Goal: Information Seeking & Learning: Compare options

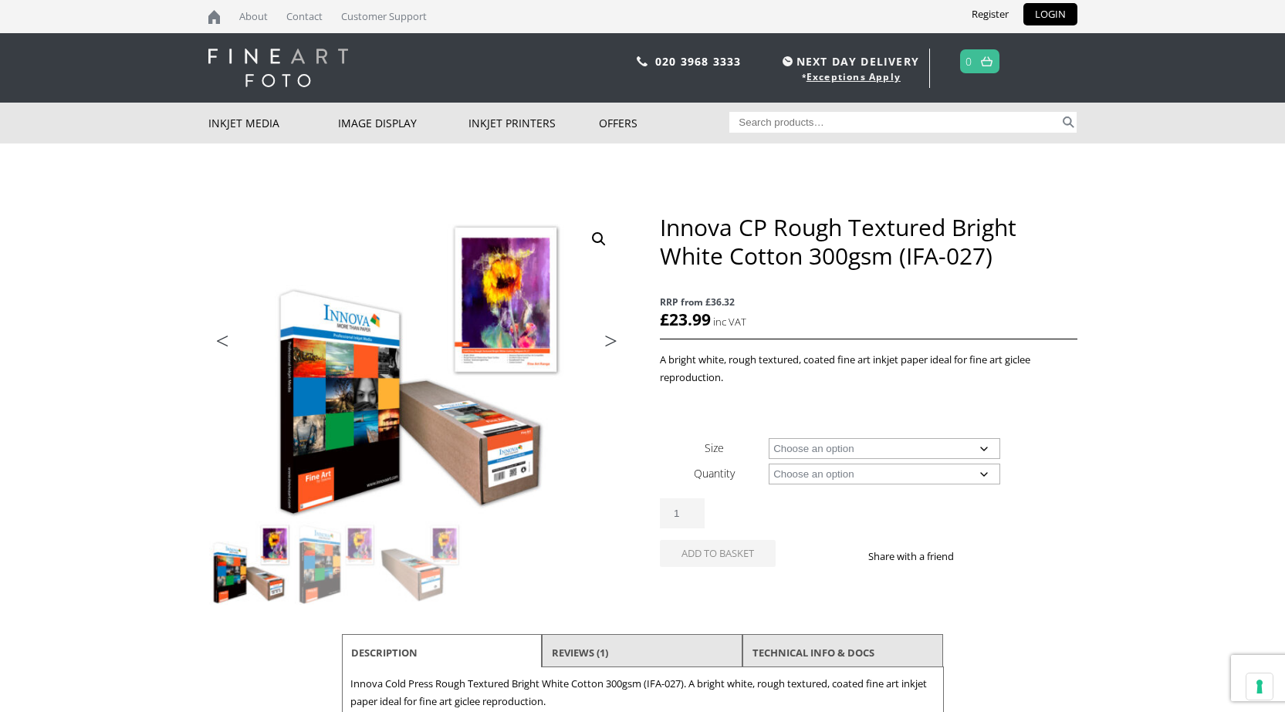
drag, startPoint x: 0, startPoint y: 0, endPoint x: 907, endPoint y: 444, distance: 1010.1
click at [907, 444] on select "Choose an option A4 Sheet A3 Sheet A3+ Sheet A2 Sheet 17" Wide Roll 24" Wide Ro…" at bounding box center [884, 448] width 231 height 21
drag, startPoint x: 1088, startPoint y: 372, endPoint x: 983, endPoint y: 448, distance: 129.3
click at [1088, 372] on body "NEXT DAY DELIVERY * Exceptions Apply About Contact Customer Support Register LO…" at bounding box center [642, 356] width 1285 height 712
click at [947, 454] on select "Choose an option A4 Sheet A3 Sheet A3+ Sheet A2 Sheet 17" Wide Roll 24" Wide Ro…" at bounding box center [884, 448] width 231 height 21
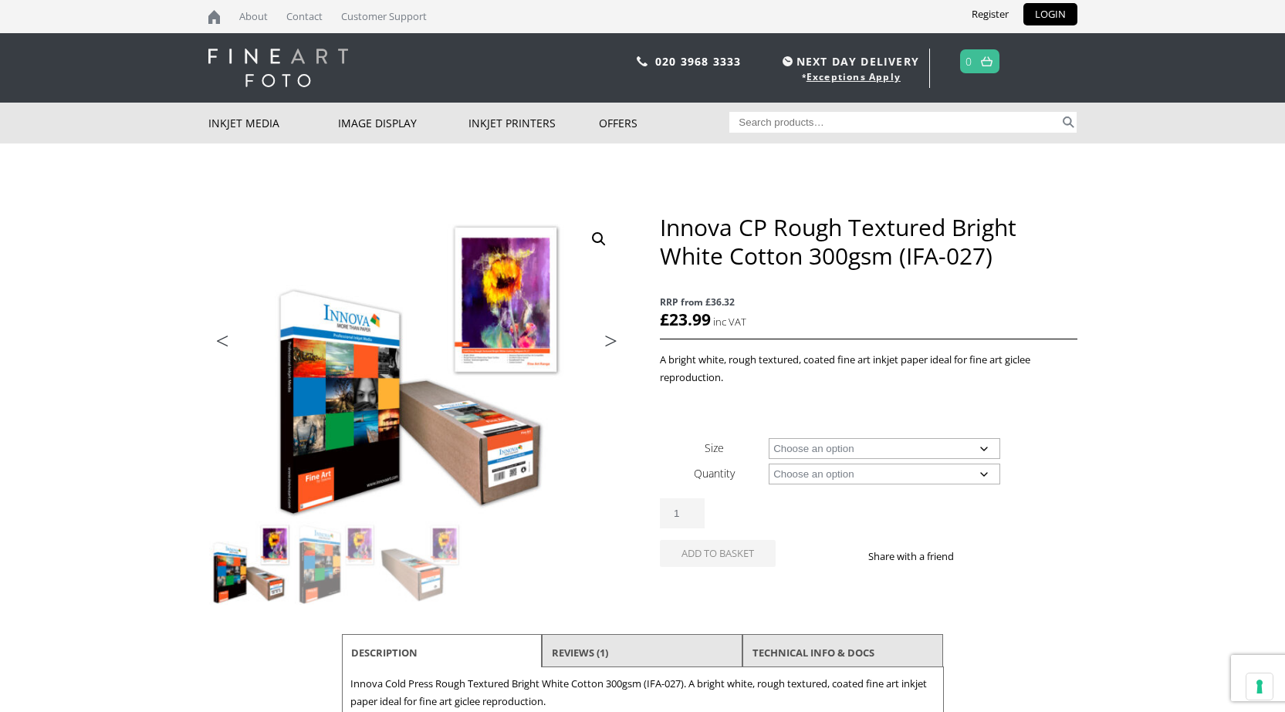
click at [1078, 417] on body "NEXT DAY DELIVERY * Exceptions Apply About Contact Customer Support Register LO…" at bounding box center [642, 356] width 1285 height 712
click at [988, 447] on select "Choose an option A4 Sheet A3 Sheet A3+ Sheet A2 Sheet 17" Wide Roll 24" Wide Ro…" at bounding box center [884, 448] width 231 height 21
click at [769, 438] on select "Choose an option A4 Sheet A3 Sheet A3+ Sheet A2 Sheet 17" Wide Roll 24" Wide Ro…" at bounding box center [884, 448] width 231 height 21
select select "a4-sheet"
click at [876, 473] on select "Choose an option 25 Sheets" at bounding box center [884, 474] width 231 height 21
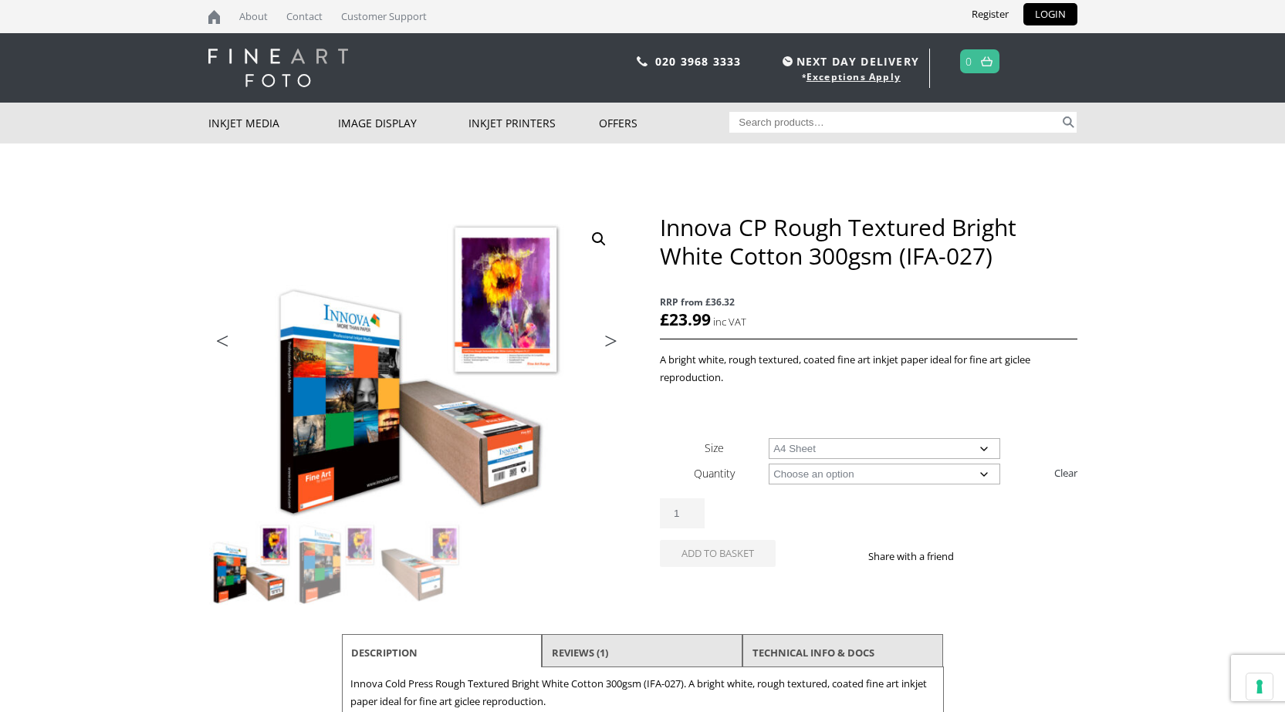
select select "25-sheets"
click at [769, 464] on select "Choose an option 25 Sheets" at bounding box center [884, 474] width 231 height 21
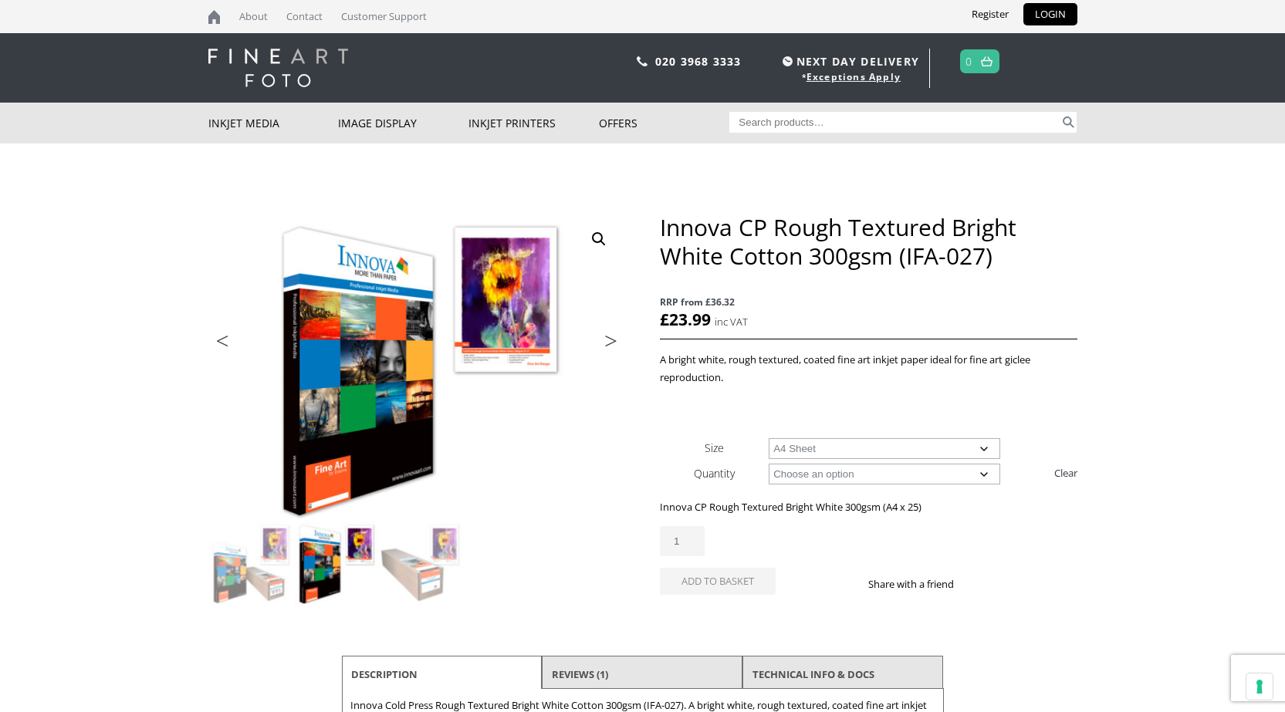
click at [829, 479] on select "Choose an option 25 Sheets" at bounding box center [884, 474] width 231 height 21
click at [819, 450] on select "Choose an option A4 Sheet A3 Sheet A3+ Sheet A2 Sheet" at bounding box center [884, 448] width 231 height 21
click at [769, 438] on select "Choose an option A4 Sheet A3 Sheet A3+ Sheet A2 Sheet" at bounding box center [884, 448] width 231 height 21
click at [822, 442] on select "Choose an option A4 Sheet A3 Sheet A3+ Sheet A2 Sheet" at bounding box center [884, 448] width 231 height 21
click at [769, 438] on select "Choose an option A4 Sheet A3 Sheet A3+ Sheet A2 Sheet" at bounding box center [884, 448] width 231 height 21
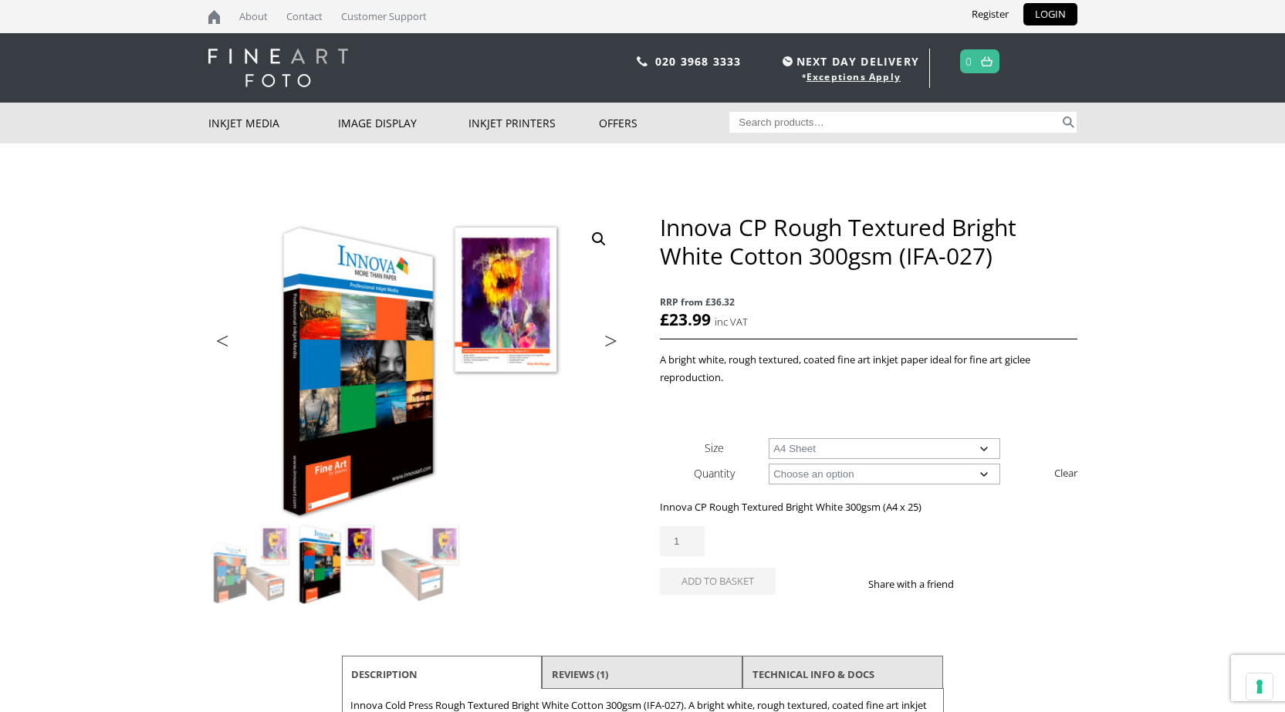
click at [848, 475] on select "Choose an option 25 Sheets" at bounding box center [884, 474] width 231 height 21
click at [867, 377] on p "A bright white, rough textured, coated fine art inkjet paper ideal for fine art…" at bounding box center [868, 368] width 417 height 35
click at [851, 441] on select "Choose an option A4 Sheet A3 Sheet A3+ Sheet A2 Sheet" at bounding box center [884, 448] width 231 height 21
click at [769, 438] on select "Choose an option A4 Sheet A3 Sheet A3+ Sheet A2 Sheet" at bounding box center [884, 448] width 231 height 21
click at [834, 473] on select "Choose an option 25 Sheets" at bounding box center [884, 474] width 231 height 21
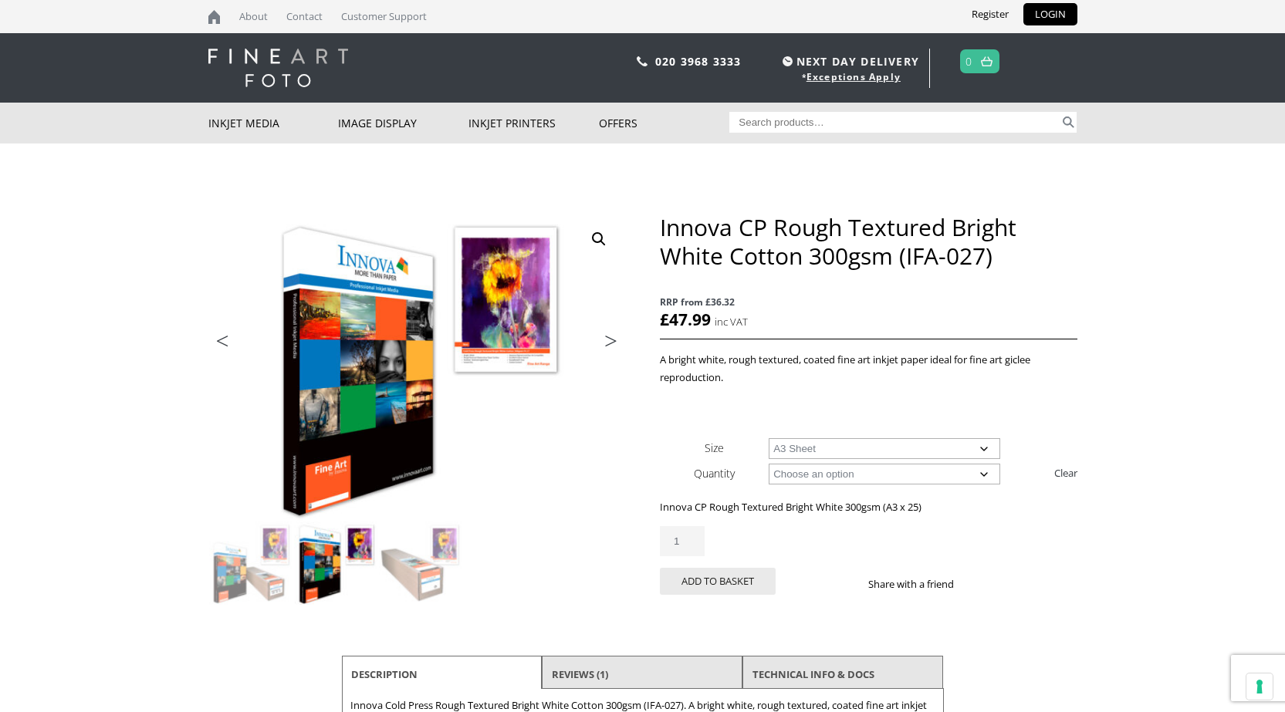
click at [1106, 427] on body "NEXT DAY DELIVERY * Exceptions Apply About Contact Customer Support Register LO…" at bounding box center [642, 356] width 1285 height 712
drag, startPoint x: 981, startPoint y: 439, endPoint x: 970, endPoint y: 448, distance: 14.4
click at [981, 439] on select "Choose an option A4 Sheet A3 Sheet A3+ Sheet A2 Sheet" at bounding box center [884, 448] width 231 height 21
select select "a2-sheet"
click at [769, 438] on select "Choose an option A4 Sheet A3 Sheet A3+ Sheet A2 Sheet" at bounding box center [884, 448] width 231 height 21
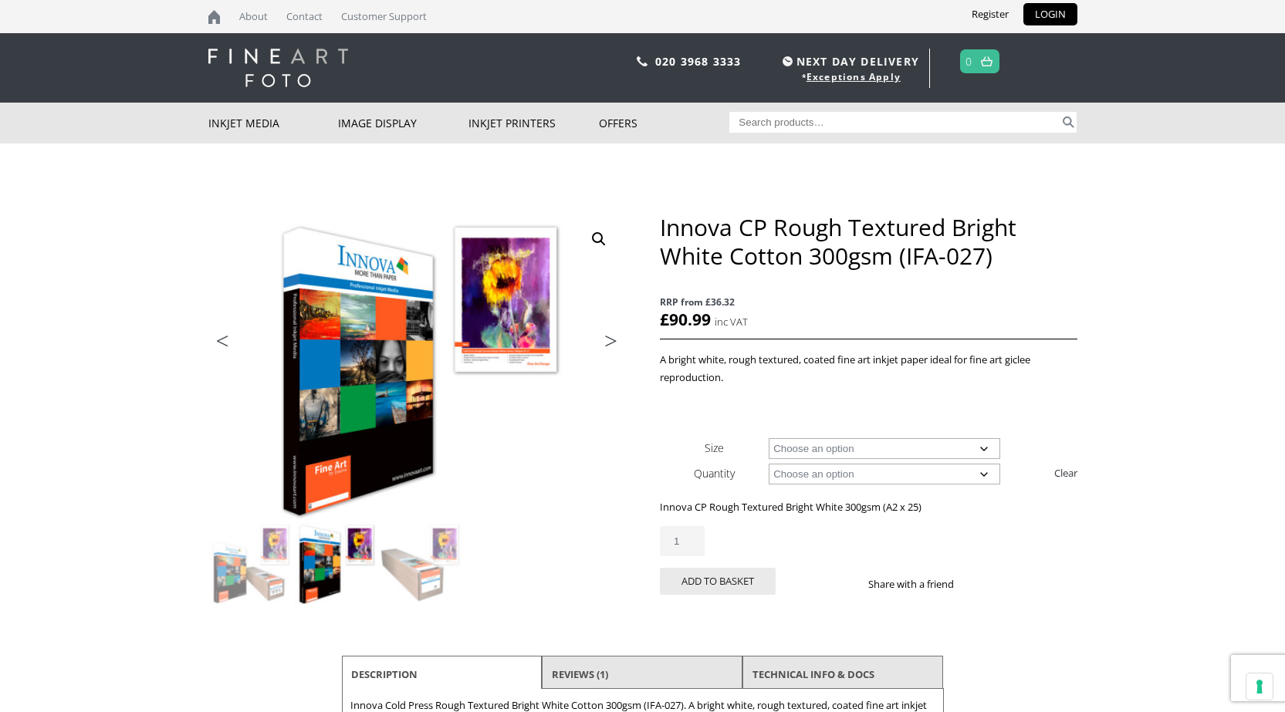
click at [983, 471] on select "Choose an option 25 Sheets" at bounding box center [884, 474] width 231 height 21
click at [981, 471] on select "Choose an option 25 Sheets" at bounding box center [884, 474] width 231 height 21
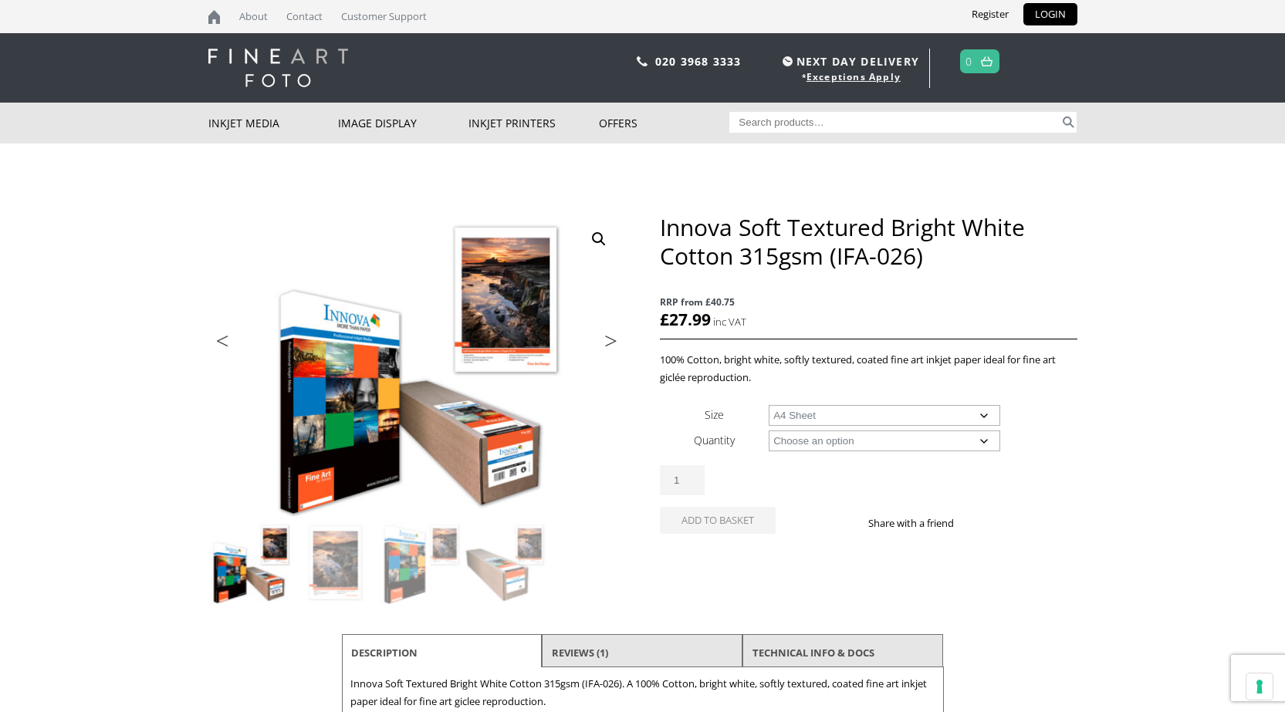
click at [769, 405] on select "Choose an option A4 Sheet A3 Sheet A3+ Sheet A2 Sheet 17" Wide Roll 24" Wide Ro…" at bounding box center [884, 415] width 231 height 21
select select "a4-sheet"
click at [837, 448] on select "Choose an option 25 Sheets" at bounding box center [884, 441] width 231 height 21
select select "25-sheets"
click at [769, 431] on select "Choose an option 25 Sheets" at bounding box center [884, 441] width 231 height 21
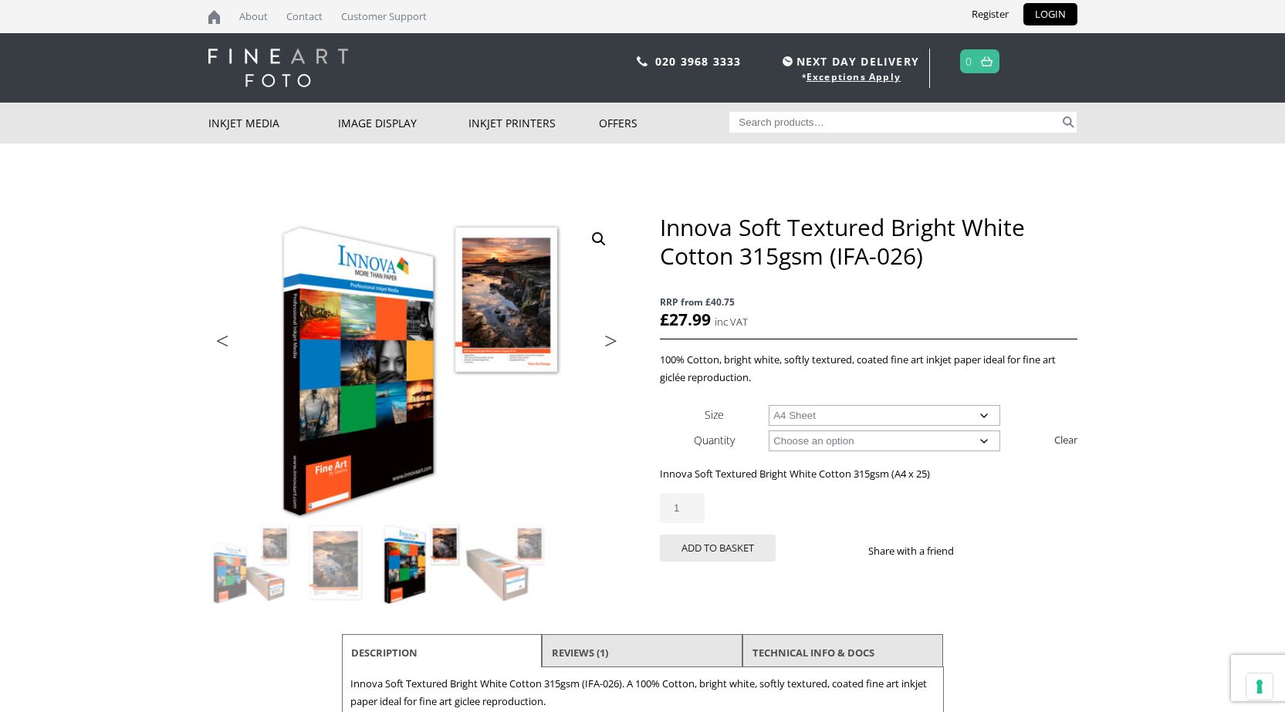
click at [838, 421] on select "Choose an option A4 Sheet A3 Sheet A3+ Sheet A2 Sheet" at bounding box center [884, 415] width 231 height 21
click at [769, 405] on select "Choose an option A4 Sheet A3 Sheet A3+ Sheet A2 Sheet" at bounding box center [884, 415] width 231 height 21
click at [808, 414] on select "Choose an option A4 Sheet A3 Sheet A3+ Sheet A2 Sheet" at bounding box center [884, 415] width 231 height 21
select select "a2-sheet"
click at [769, 405] on select "Choose an option A4 Sheet A3 Sheet A3+ Sheet A2 Sheet" at bounding box center [884, 415] width 231 height 21
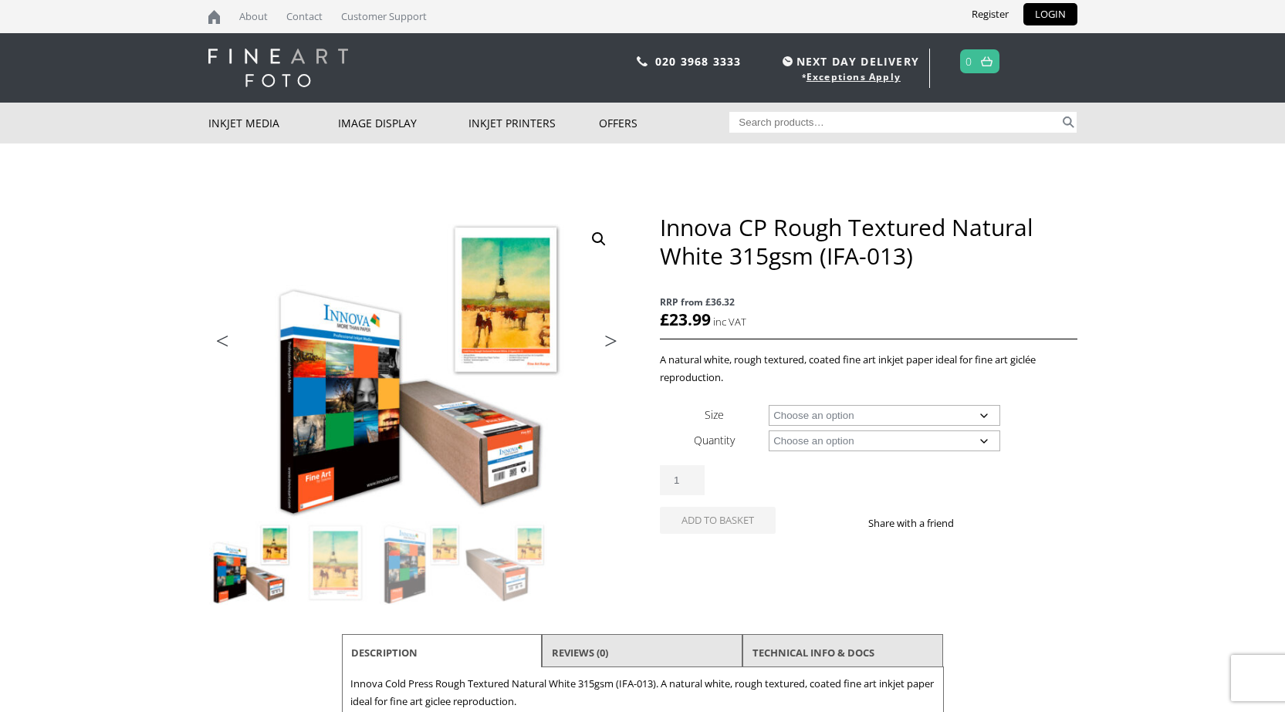
click at [828, 410] on select "Choose an option A4 Sheet A3 Sheet A3+ Sheet A2 Sheet 17" Wide Roll 24" Wide Ro…" at bounding box center [884, 415] width 231 height 21
click at [769, 405] on select "Choose an option A4 Sheet A3 Sheet A3+ Sheet A2 Sheet 17" Wide Roll 24" Wide Ro…" at bounding box center [884, 415] width 231 height 21
click at [845, 441] on select "Choose an option 15m 25 Sheets" at bounding box center [884, 441] width 231 height 21
select select "a4-sheet"
select select "25-sheets"
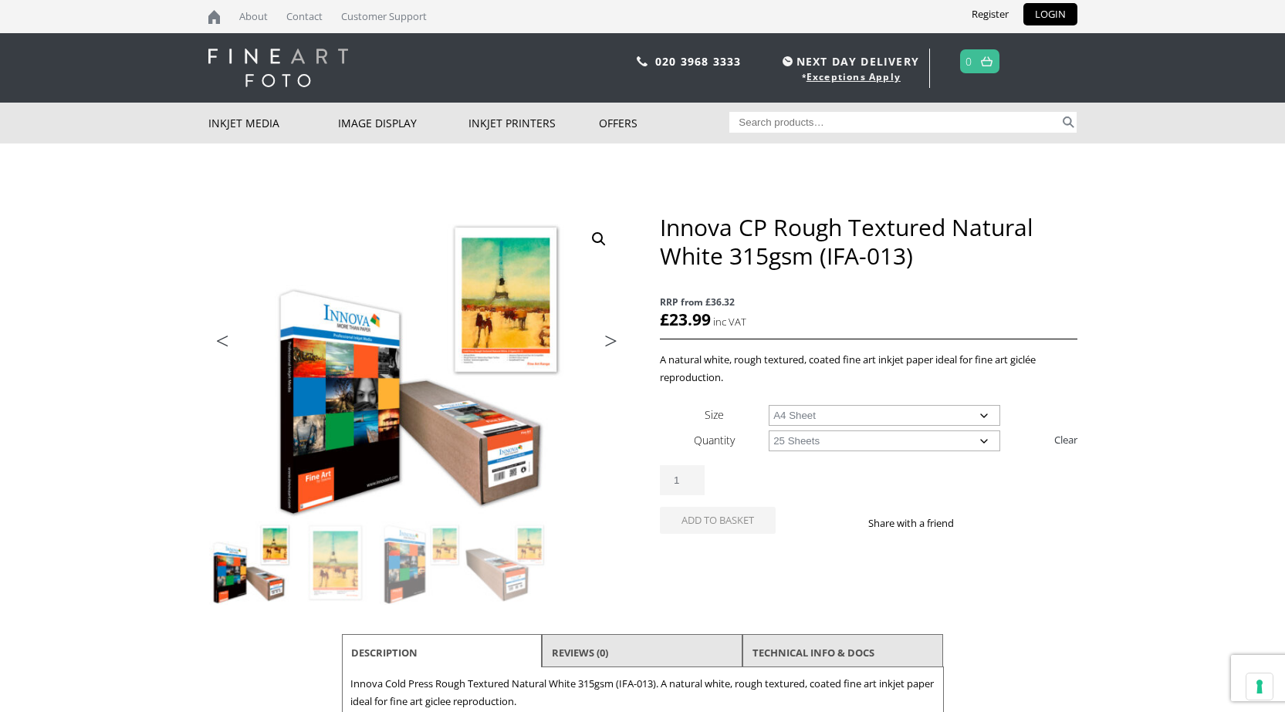
click at [769, 431] on select "Choose an option 25 Sheets" at bounding box center [884, 441] width 231 height 21
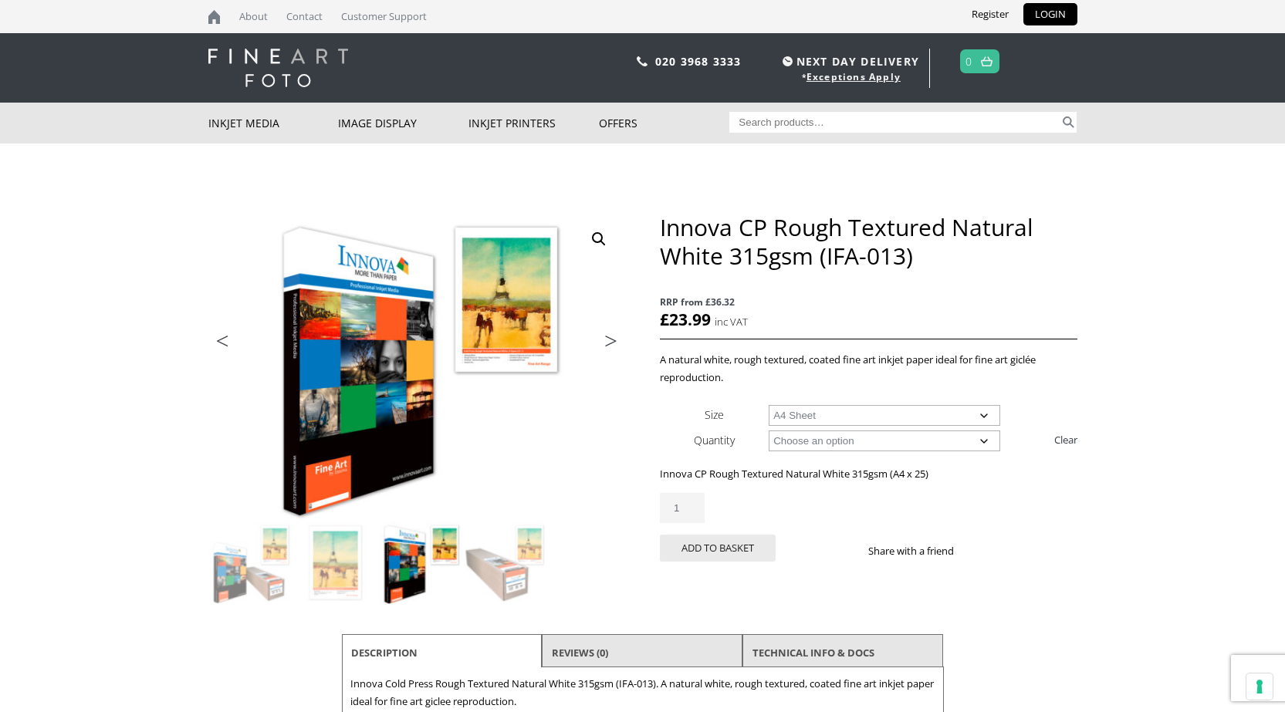
click at [803, 407] on select "Choose an option A4 Sheet A3 Sheet A3+ Sheet A2 Sheet" at bounding box center [884, 415] width 231 height 21
select select "a2-sheet"
click at [769, 405] on select "Choose an option A4 Sheet A3 Sheet A3+ Sheet A2 Sheet" at bounding box center [884, 415] width 231 height 21
click at [810, 442] on select "Choose an option 25 Sheets" at bounding box center [884, 441] width 231 height 21
click at [972, 434] on select "Choose an option 25 Sheets" at bounding box center [884, 441] width 231 height 21
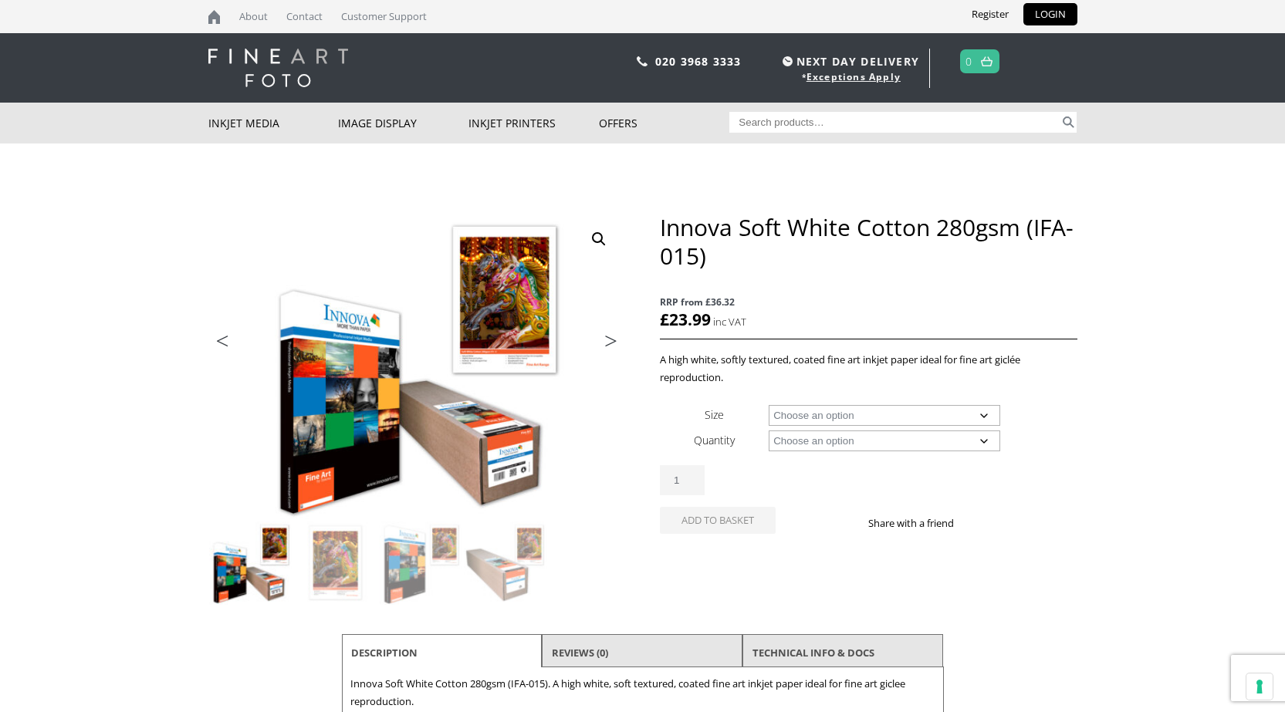
click at [899, 425] on select "Choose an option A4 Sheet A3 Sheet A3+ Sheet A2 Sheet 17" Wide Roll 24" Wide Ro…" at bounding box center [884, 415] width 231 height 21
click at [769, 405] on select "Choose an option A4 Sheet A3 Sheet A3+ Sheet A2 Sheet 17" Wide Roll 24" Wide Ro…" at bounding box center [884, 415] width 231 height 21
click at [859, 441] on select "Choose an option 25 Sheets" at bounding box center [884, 441] width 231 height 21
select select "a4-sheet"
select select "25-sheets"
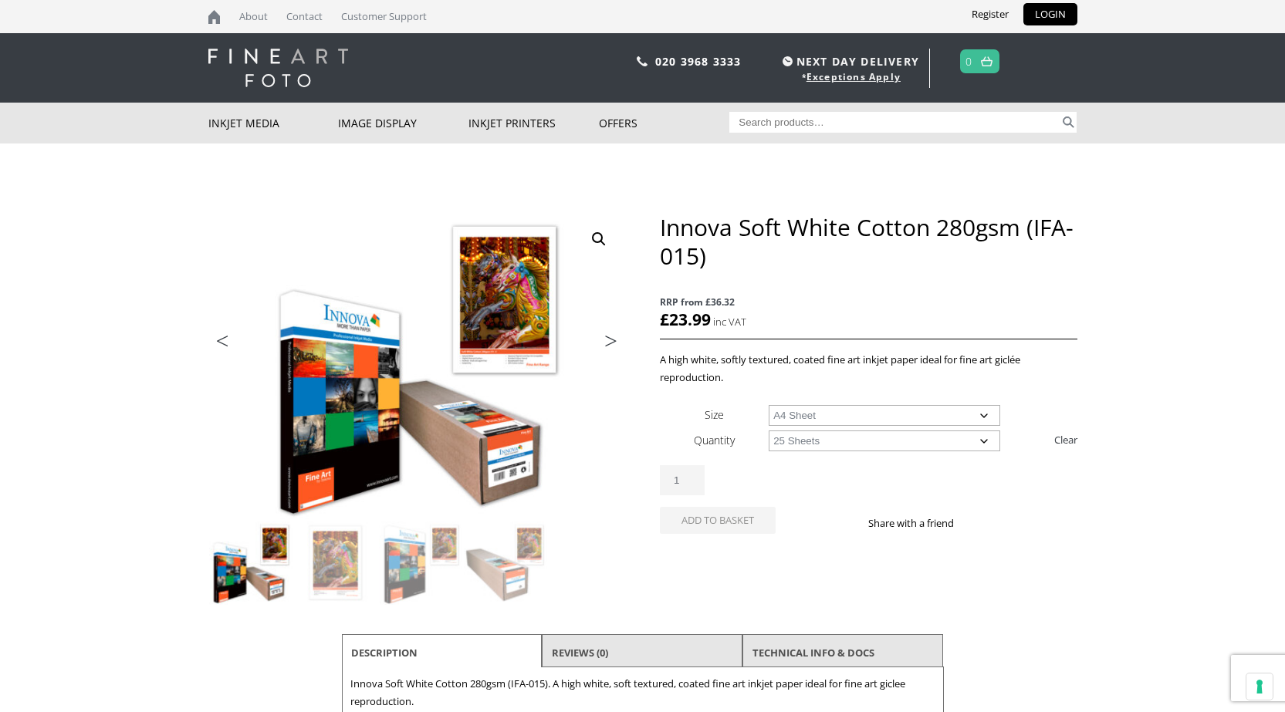
click at [769, 431] on select "Choose an option 25 Sheets" at bounding box center [884, 441] width 231 height 21
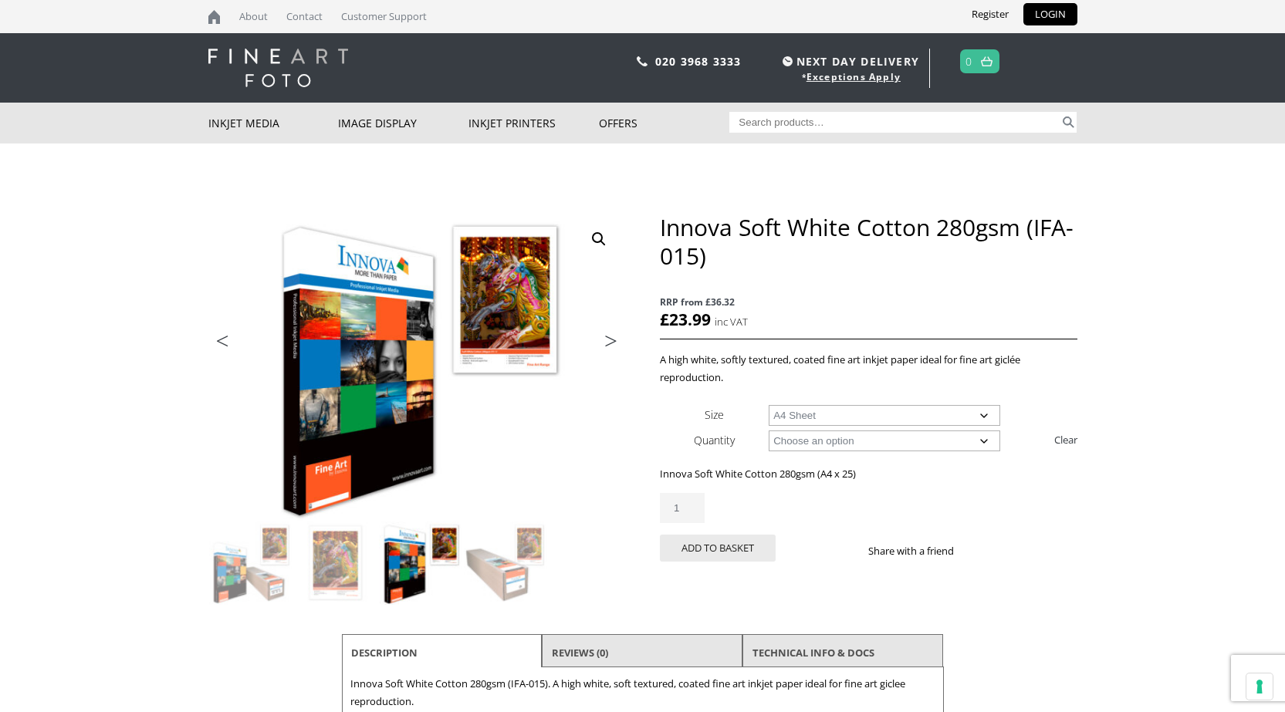
click at [859, 418] on select "Choose an option A4 Sheet A3 Sheet A3+ Sheet A2 Sheet" at bounding box center [884, 415] width 231 height 21
select select "a2-sheet"
click at [769, 405] on select "Choose an option A4 Sheet A3 Sheet A3+ Sheet A2 Sheet" at bounding box center [884, 415] width 231 height 21
click at [835, 441] on select "Choose an option 25 Sheets" at bounding box center [884, 441] width 231 height 21
click at [838, 441] on select "Choose an option 25 Sheets" at bounding box center [884, 441] width 231 height 21
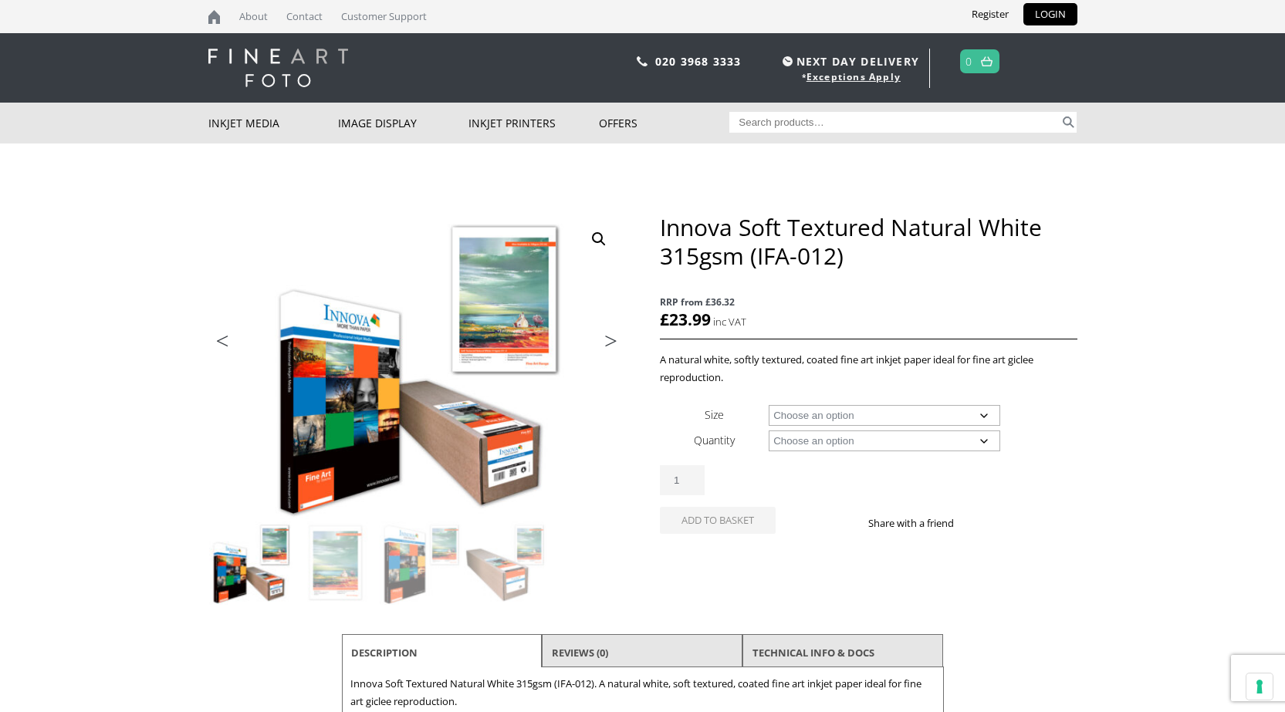
click at [936, 413] on select "Choose an option A4 Sheet A3 Sheet A3+ Sheet A2 Sheet 17" Wide Roll 24" Wide Ro…" at bounding box center [884, 415] width 231 height 21
click at [769, 405] on select "Choose an option A4 Sheet A3 Sheet A3+ Sheet A2 Sheet 17" Wide Roll 24" Wide Ro…" at bounding box center [884, 415] width 231 height 21
select select "a4-sheet"
click at [809, 441] on select "Choose an option 25 Sheets" at bounding box center [884, 441] width 231 height 21
select select "25-sheets"
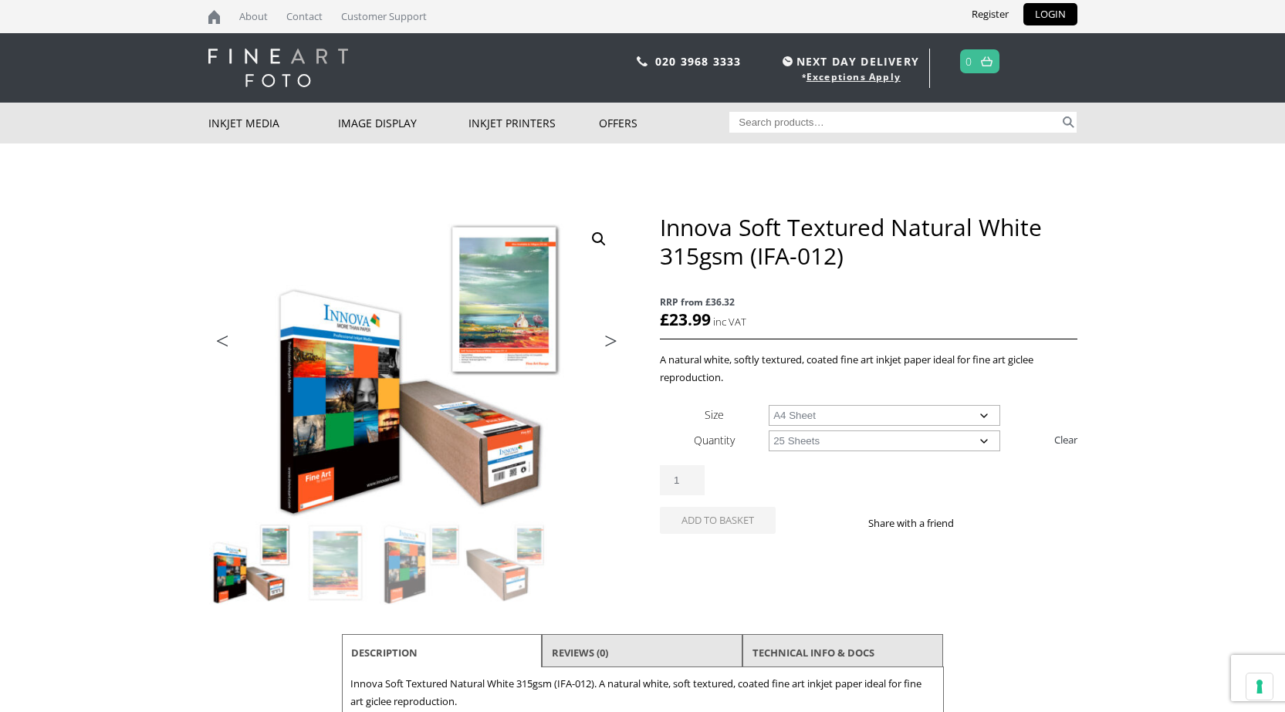
click at [769, 431] on select "Choose an option 25 Sheets" at bounding box center [884, 441] width 231 height 21
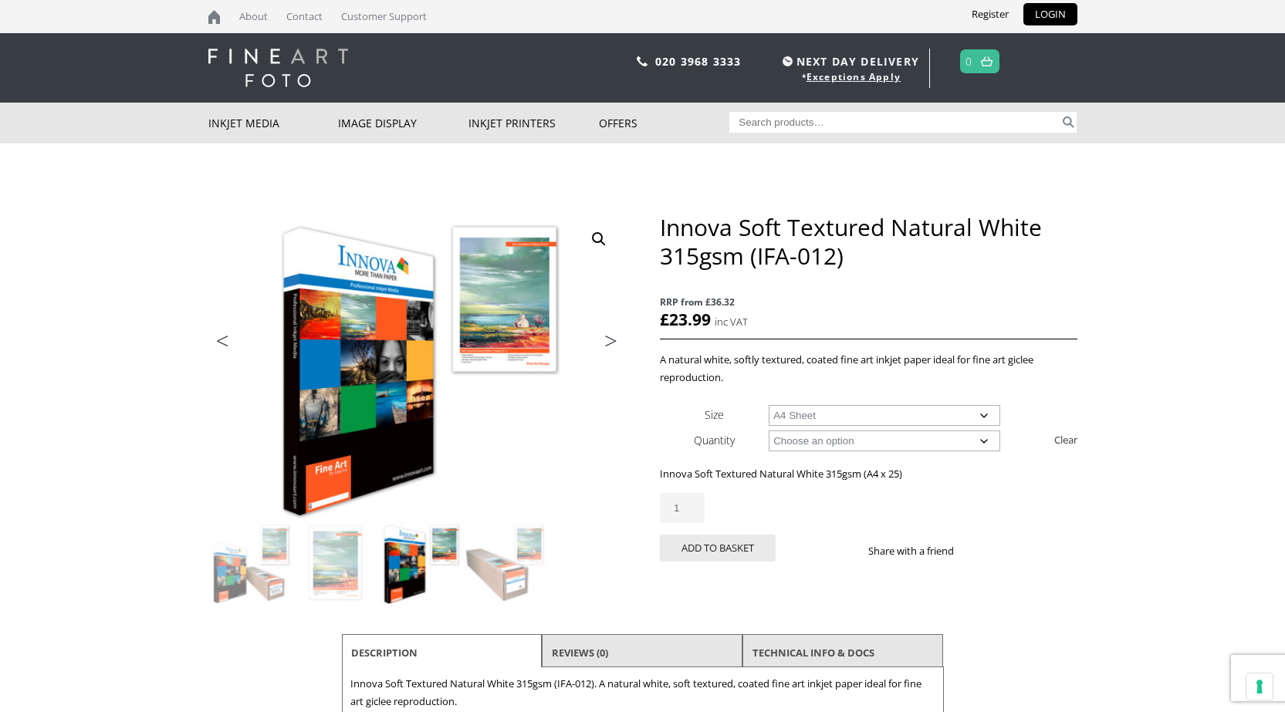
click at [823, 413] on select "Choose an option A4 Sheet A3 Sheet A3+ Sheet A2 Sheet" at bounding box center [884, 415] width 231 height 21
select select "a2-sheet"
click at [769, 405] on select "Choose an option A4 Sheet A3 Sheet A3+ Sheet A2 Sheet" at bounding box center [884, 415] width 231 height 21
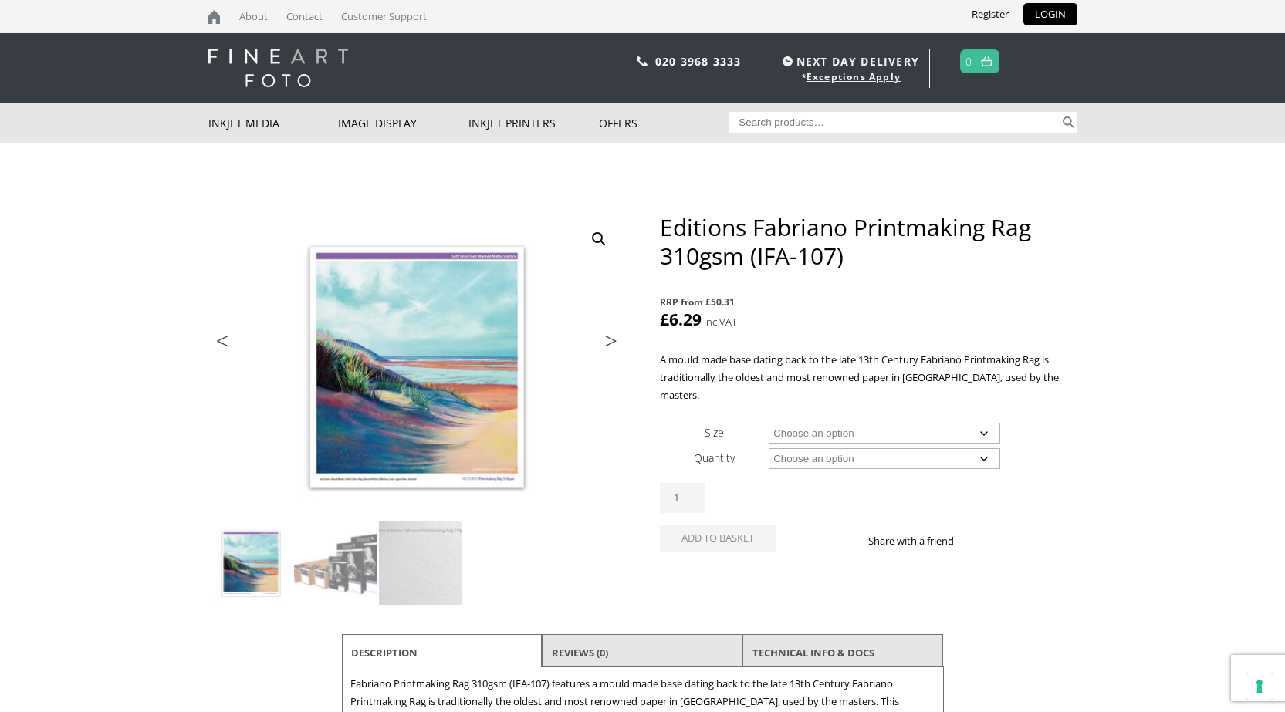
click at [895, 423] on select "Choose an option A4 Sheet A3 Sheet A3+ Sheet A2 Sheet 17" Wide Roll 24" Wide Ro…" at bounding box center [884, 433] width 231 height 21
click at [769, 423] on select "Choose an option A4 Sheet A3 Sheet A3+ Sheet A2 Sheet 17" Wide Roll 24" Wide Ro…" at bounding box center [884, 433] width 231 height 21
select select "a4-sheet"
click at [868, 448] on select "Choose an option 25 Sheets 5 Sheet Test Pack" at bounding box center [884, 458] width 231 height 21
select select "25-sheets"
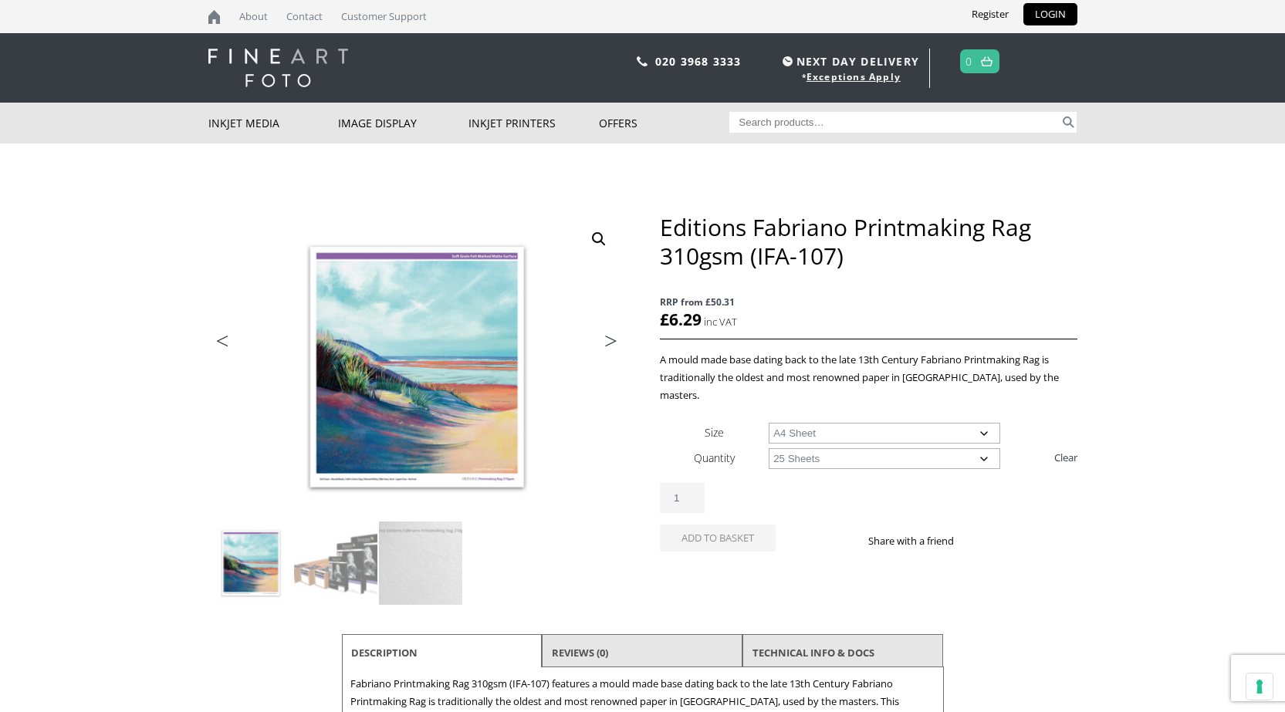
click at [769, 448] on select "Choose an option 25 Sheets 5 Sheet Test Pack" at bounding box center [884, 458] width 231 height 21
select select "a4-sheet"
select select "25-sheets"
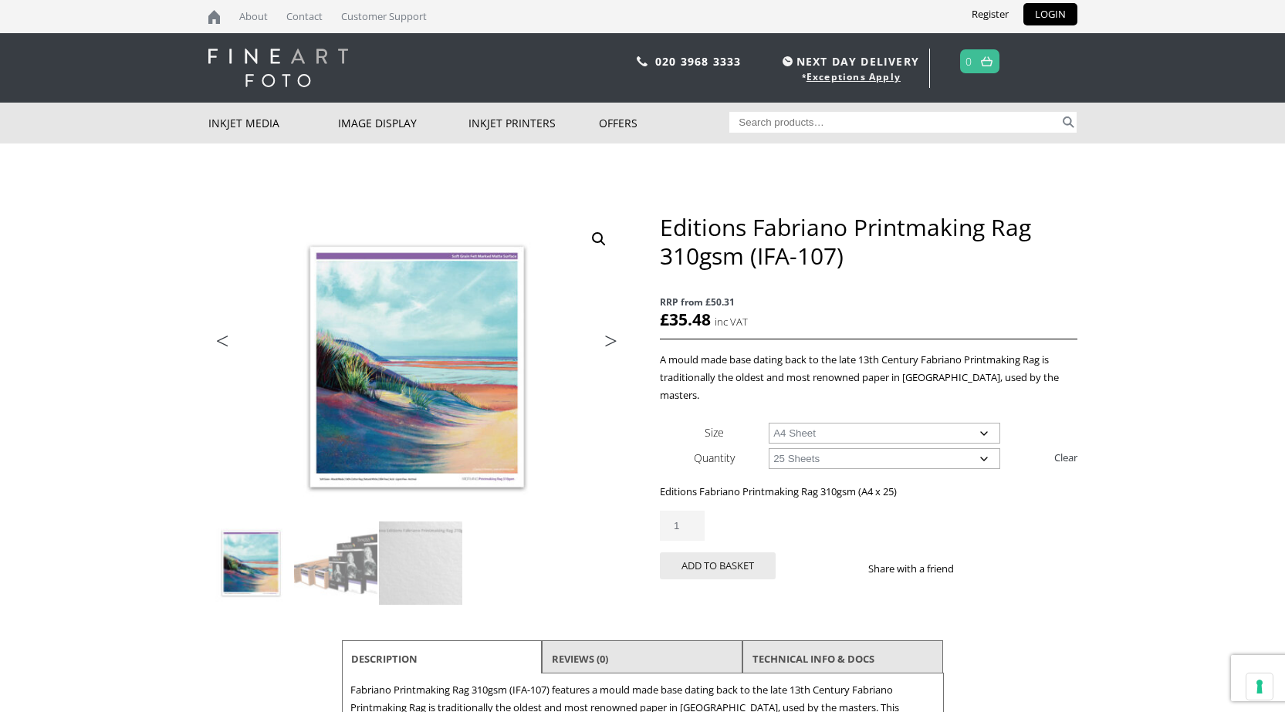
click at [867, 448] on select "Choose an option 25 Sheets 5 Sheet Test Pack" at bounding box center [884, 458] width 231 height 21
click at [903, 423] on select "Choose an option A4 Sheet A3 Sheet A3+ Sheet A2 Sheet" at bounding box center [884, 433] width 231 height 21
select select "a2-sheet"
click at [769, 423] on select "Choose an option A4 Sheet A3 Sheet A3+ Sheet A2 Sheet" at bounding box center [884, 433] width 231 height 21
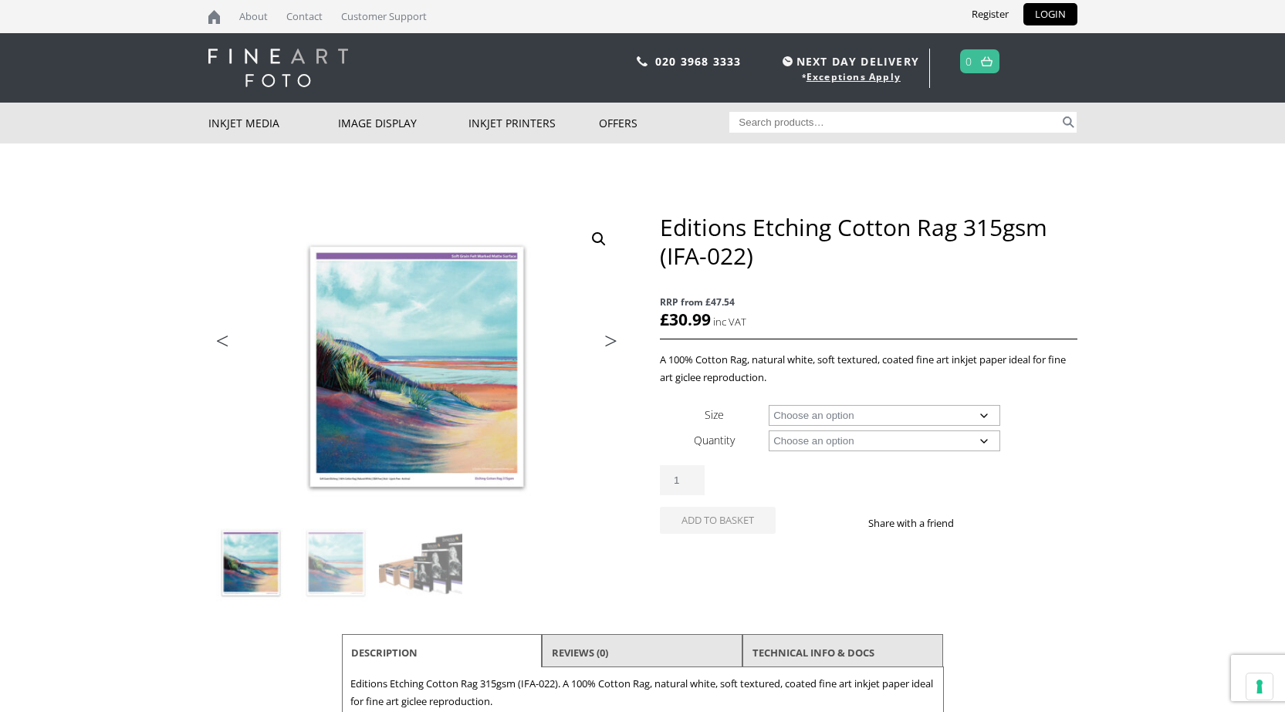
click at [904, 420] on select "Choose an option A4 Sheet A3 Sheet A3+ Sheet A2 Sheet 17" Wide Roll 24" Wide Ro…" at bounding box center [884, 415] width 231 height 21
click at [769, 405] on select "Choose an option A4 Sheet A3 Sheet A3+ Sheet A2 Sheet 17" Wide Roll 24" Wide Ro…" at bounding box center [884, 415] width 231 height 21
select select "a4-sheet"
click at [849, 444] on select "Choose an option 25 Sheets" at bounding box center [884, 441] width 231 height 21
select select "25-sheets"
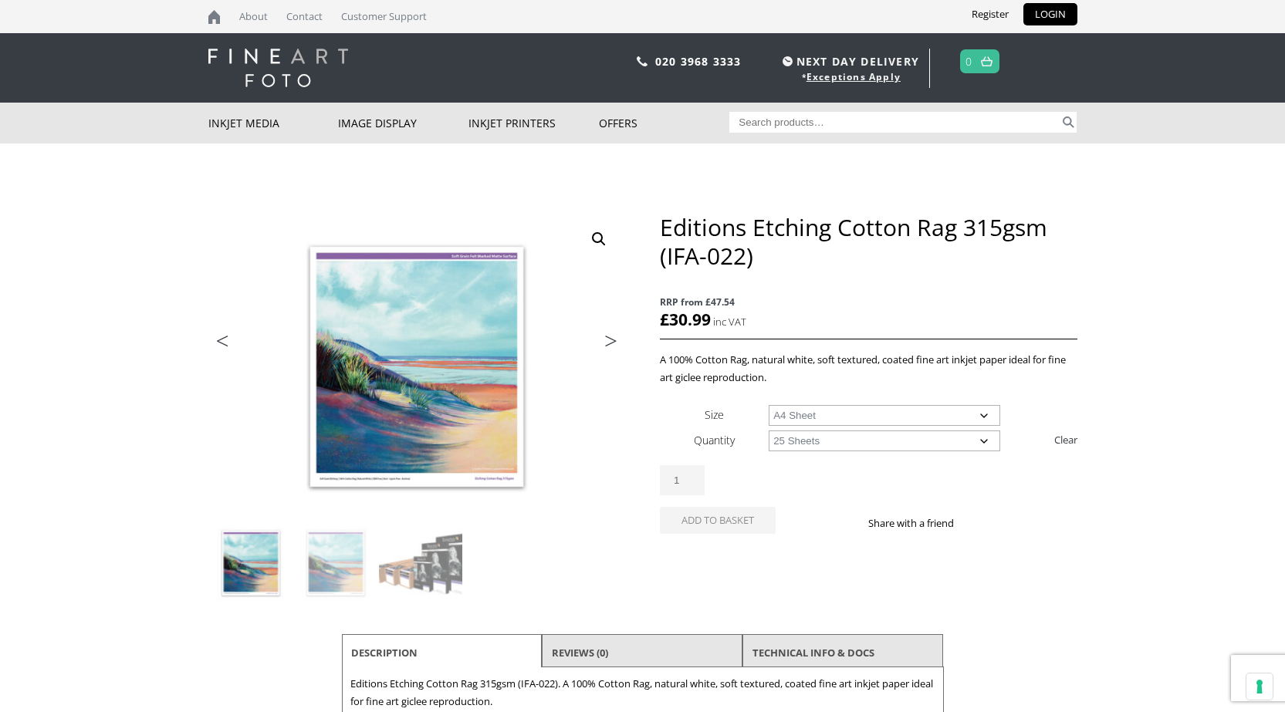
click at [769, 431] on select "Choose an option 25 Sheets" at bounding box center [884, 441] width 231 height 21
click at [818, 421] on select "Choose an option A4 Sheet A3 Sheet A3+ Sheet A2 Sheet" at bounding box center [884, 415] width 231 height 21
select select "a2-sheet"
click at [769, 405] on select "Choose an option A4 Sheet A3 Sheet A3+ Sheet A2 Sheet" at bounding box center [884, 415] width 231 height 21
click at [829, 441] on select "Choose an option 25 Sheets" at bounding box center [884, 441] width 231 height 21
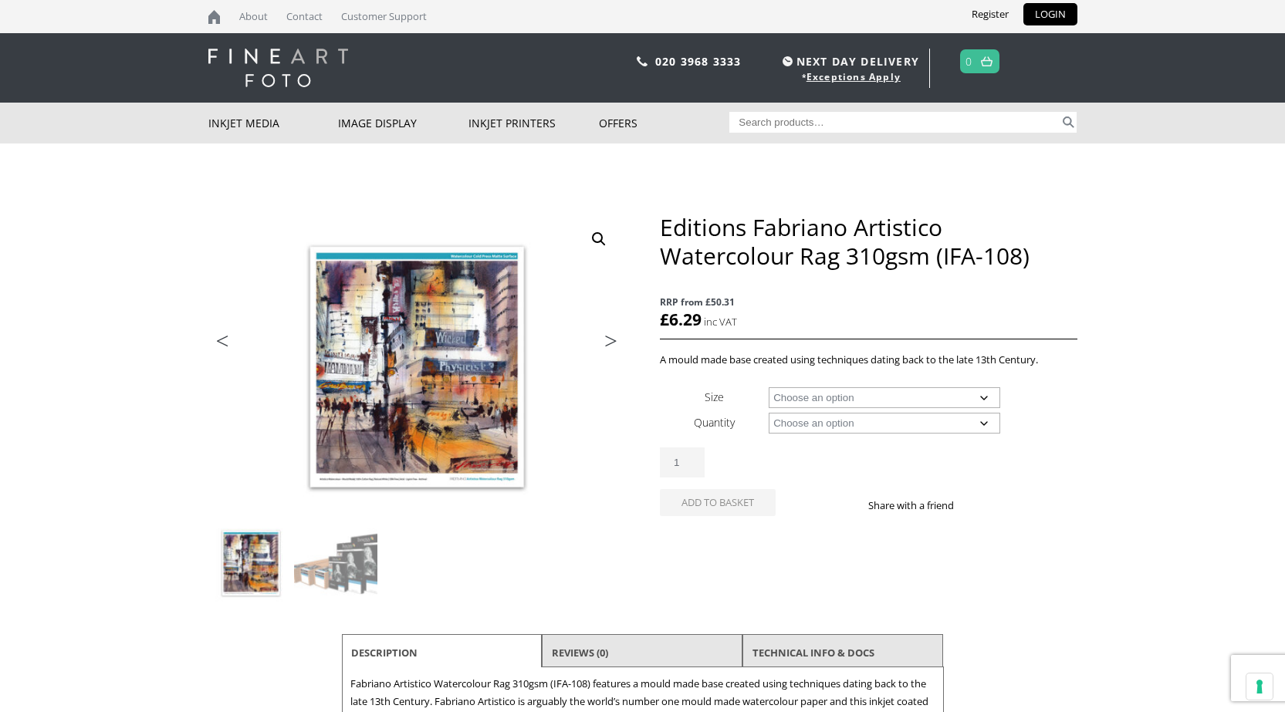
click at [891, 394] on select "Choose an option A4 Sheet A3 Sheet A3+ Sheet A2 Sheet 17" Wide Roll 24" Wide Ro…" at bounding box center [884, 397] width 231 height 21
click at [769, 387] on select "Choose an option A4 Sheet A3 Sheet A3+ Sheet A2 Sheet 17" Wide Roll 24" Wide Ro…" at bounding box center [884, 397] width 231 height 21
click at [849, 425] on select "Choose an option 15m 25 Sheets 5 Sheet Test Pack" at bounding box center [884, 423] width 231 height 21
select select "a4-sheet"
select select "25-sheets"
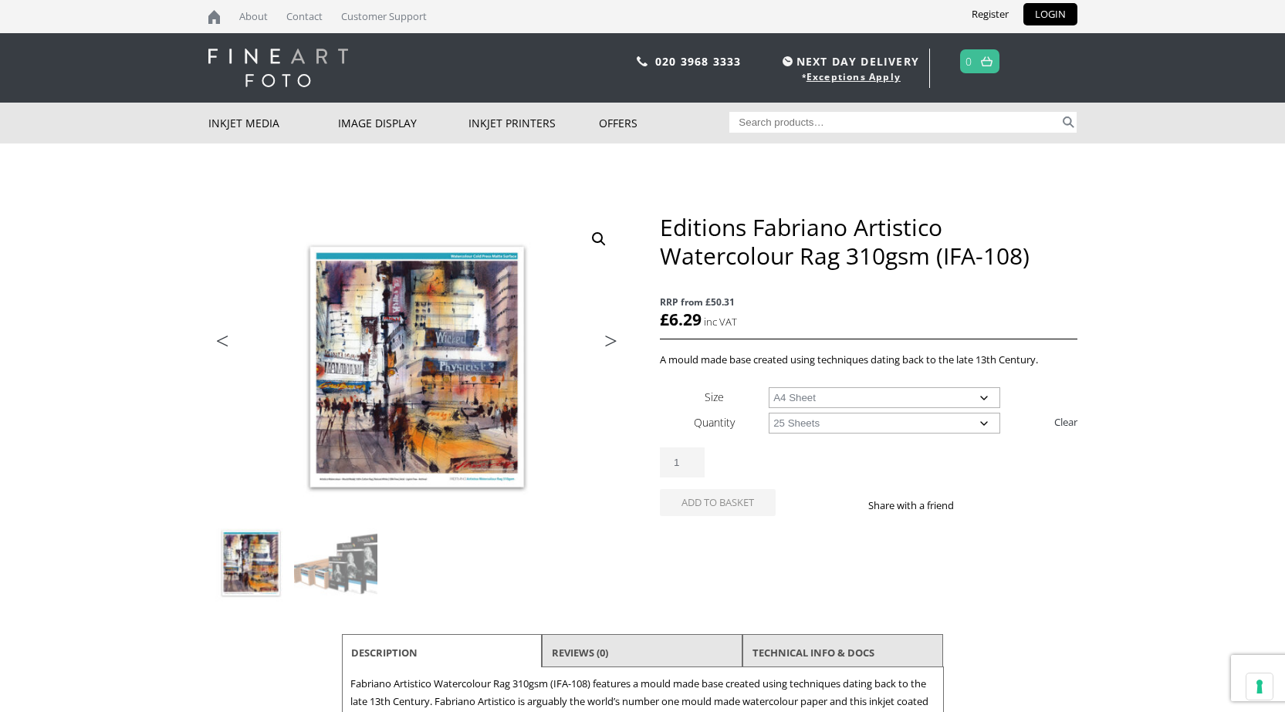
click at [769, 413] on select "Choose an option 25 Sheets 5 Sheet Test Pack" at bounding box center [884, 423] width 231 height 21
select select "a4-sheet"
select select "25-sheets"
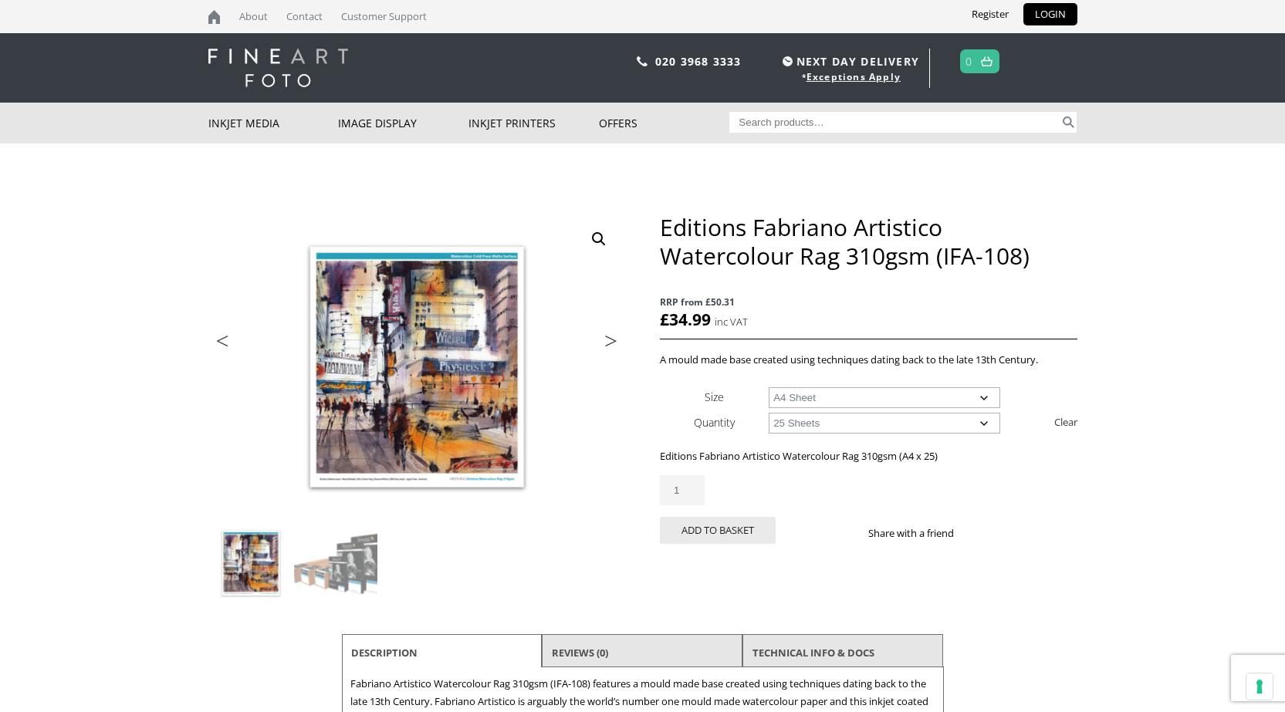
click at [862, 397] on select "Choose an option A4 Sheet A3 Sheet A3+ Sheet A2 Sheet" at bounding box center [884, 397] width 231 height 21
click at [769, 387] on select "Choose an option A4 Sheet A3 Sheet A3+ Sheet A2 Sheet" at bounding box center [884, 397] width 231 height 21
click at [827, 400] on select "Choose an option A4 Sheet A3 Sheet A3+ Sheet A2 Sheet" at bounding box center [884, 397] width 231 height 21
click at [769, 387] on select "Choose an option A4 Sheet A3 Sheet A3+ Sheet A2 Sheet" at bounding box center [884, 397] width 231 height 21
select select "a4-sheet"
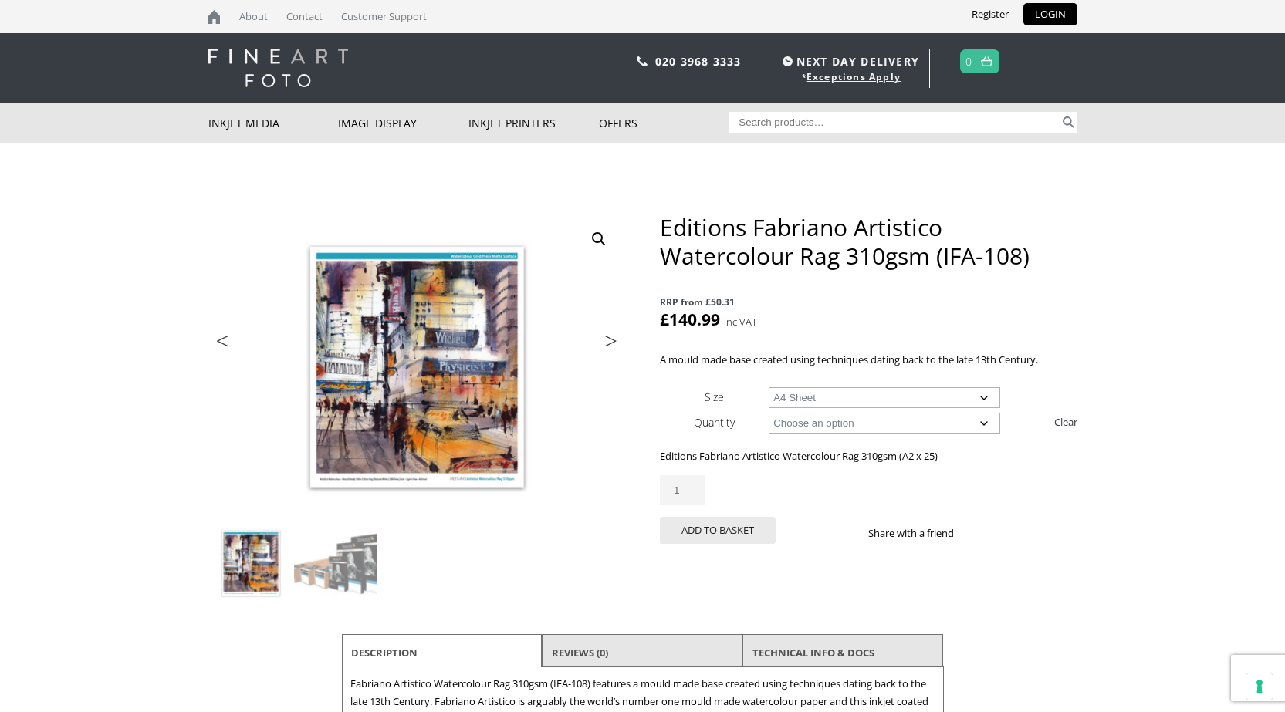
select select "25-sheets"
